Goal: Task Accomplishment & Management: Manage account settings

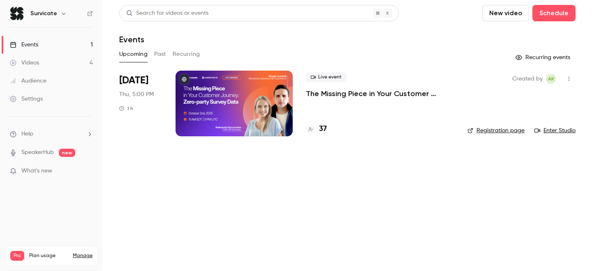
click at [319, 97] on p "The Missing Piece in Your Customer Journey: Zero-party Survey Data" at bounding box center [380, 94] width 148 height 10
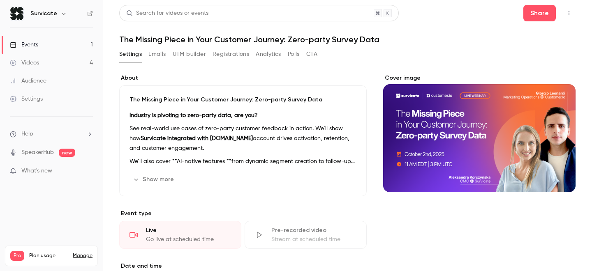
click at [222, 53] on button "Registrations" at bounding box center [230, 54] width 37 height 13
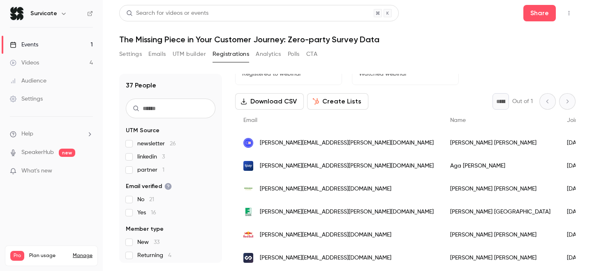
scroll to position [21, 0]
click at [152, 152] on div "newsletter 26 linkedin 3 partner 1" at bounding box center [171, 157] width 90 height 35
click at [144, 156] on span "linkedin 3" at bounding box center [151, 157] width 28 height 8
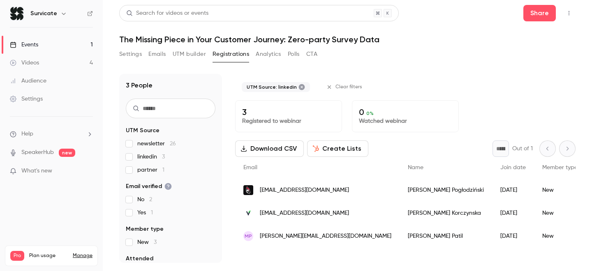
click at [144, 155] on span "linkedin 3" at bounding box center [151, 157] width 28 height 8
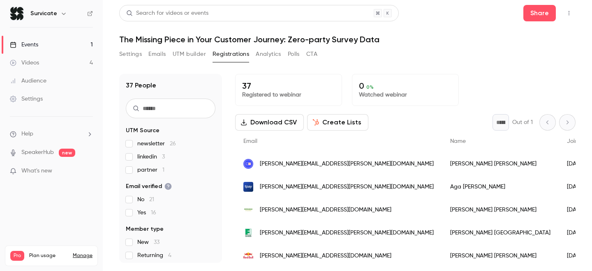
click at [144, 152] on div "newsletter 26 linkedin 3 partner 1" at bounding box center [171, 157] width 90 height 35
click at [144, 153] on span "linkedin 3" at bounding box center [151, 157] width 28 height 8
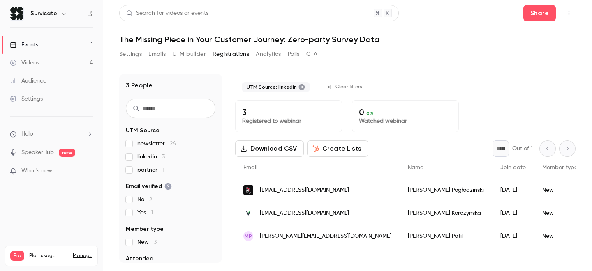
click at [144, 153] on span "linkedin 3" at bounding box center [151, 157] width 28 height 8
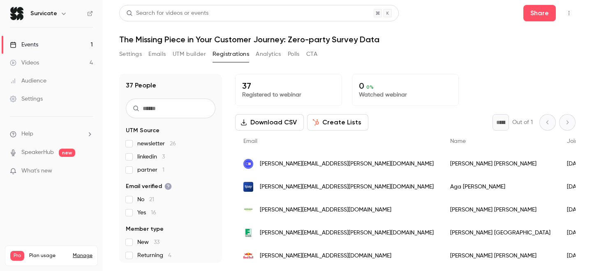
click at [144, 144] on span "newsletter 26" at bounding box center [156, 144] width 39 height 8
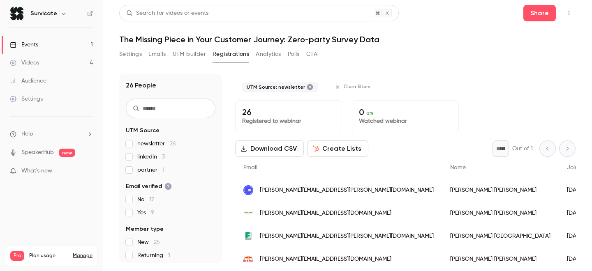
click at [144, 144] on span "newsletter 26" at bounding box center [156, 144] width 39 height 8
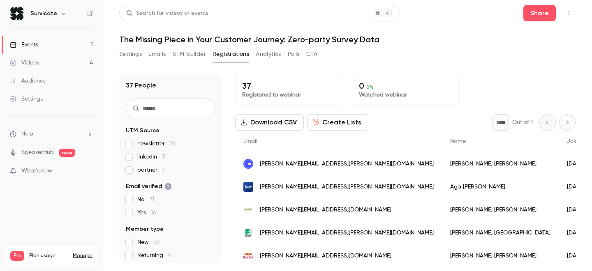
click at [145, 165] on div "newsletter 26 linkedin 3 partner 1" at bounding box center [171, 157] width 90 height 35
click at [145, 167] on span "partner 1" at bounding box center [150, 170] width 27 height 8
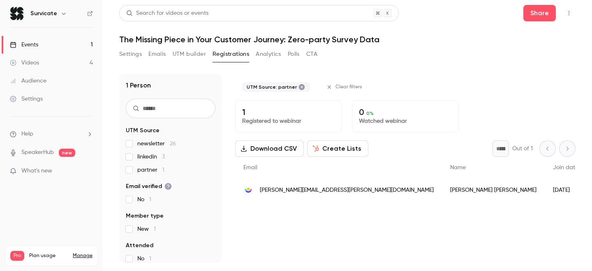
click at [145, 167] on span "partner 1" at bounding box center [150, 170] width 27 height 8
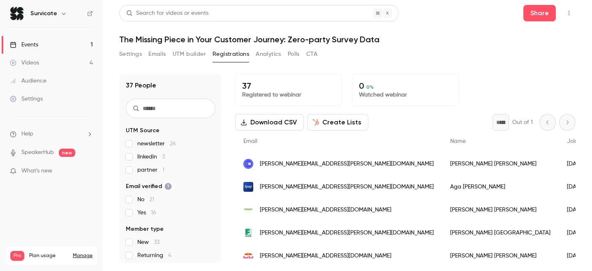
click at [144, 200] on span "No 21" at bounding box center [145, 200] width 17 height 8
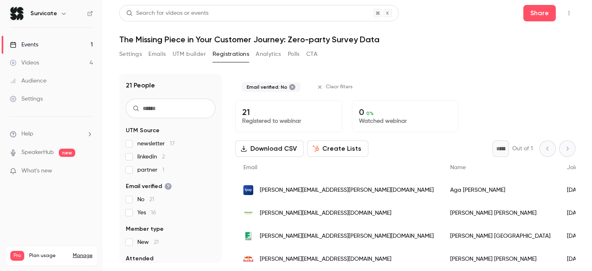
click at [144, 200] on span "No 21" at bounding box center [145, 200] width 17 height 8
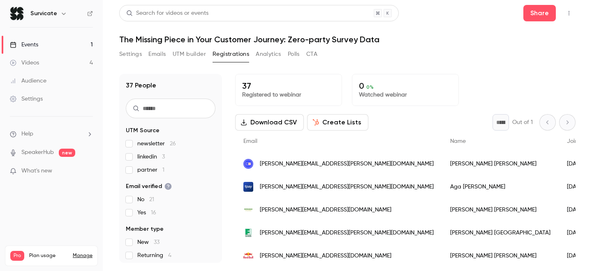
click at [157, 214] on label "Yes 16" at bounding box center [171, 213] width 90 height 8
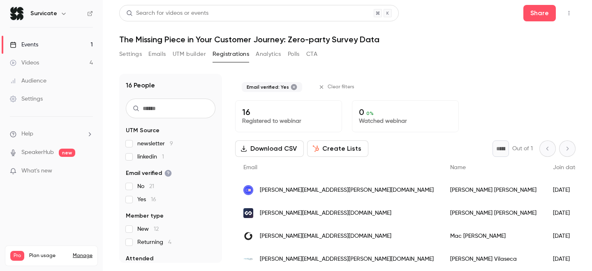
click at [146, 199] on span "Yes 16" at bounding box center [146, 200] width 19 height 8
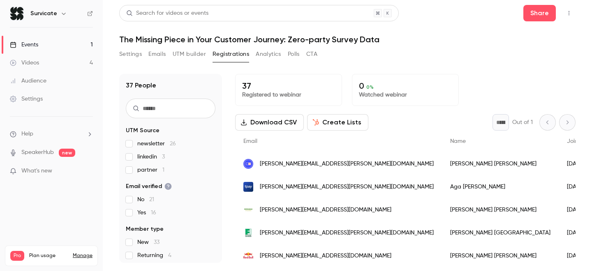
scroll to position [71, 0]
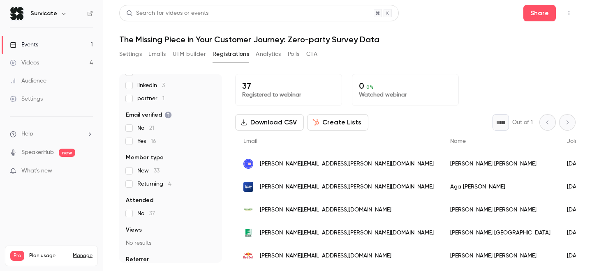
click at [147, 212] on span "No 37" at bounding box center [146, 214] width 18 height 8
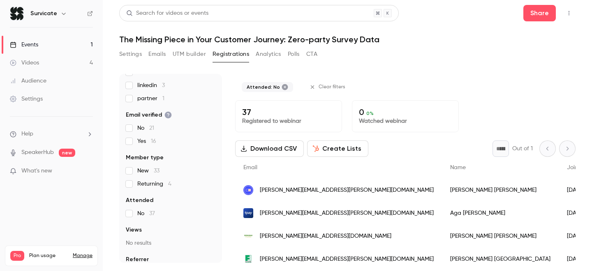
click at [147, 212] on span "No 37" at bounding box center [146, 214] width 18 height 8
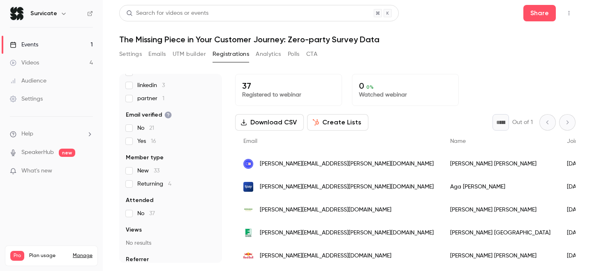
scroll to position [0, 0]
click at [137, 173] on span "New 33" at bounding box center [148, 171] width 22 height 8
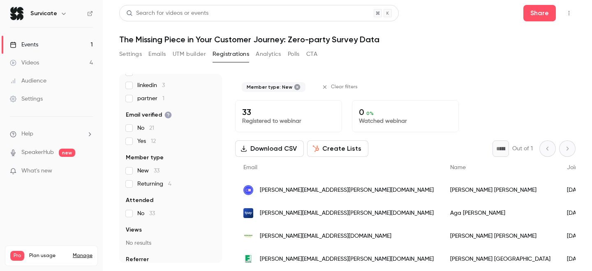
click at [139, 166] on fieldset "Member type New 33 Returning 4" at bounding box center [171, 171] width 90 height 35
click at [133, 170] on label "New 33" at bounding box center [171, 171] width 90 height 8
